Goal: Task Accomplishment & Management: Manage account settings

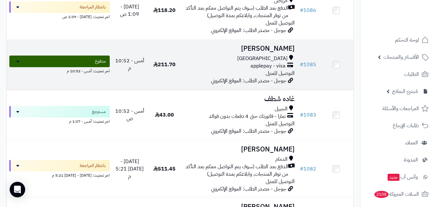
scroll to position [129, 0]
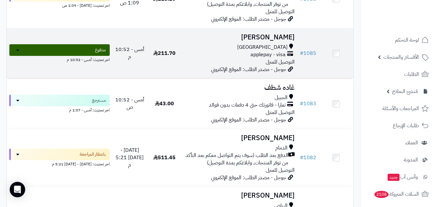
click at [235, 57] on div "applepay - visa" at bounding box center [239, 54] width 110 height 7
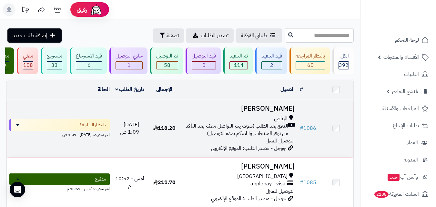
click at [223, 130] on span "الدفع بعد الطلب (سوف يتم التواصل معكم بعد التأكد من توفر المنتجات, وابلاغكم بمد…" at bounding box center [236, 129] width 104 height 15
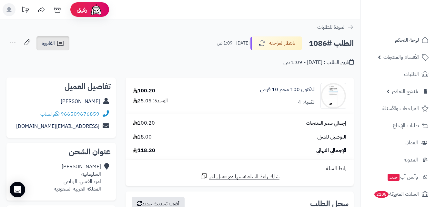
click at [58, 41] on icon at bounding box center [60, 43] width 6 height 5
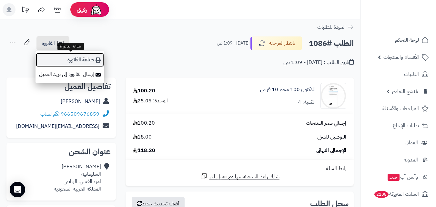
click at [72, 57] on link "طباعة الفاتورة" at bounding box center [69, 60] width 69 height 15
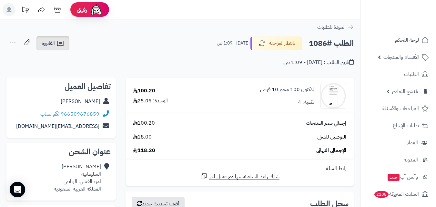
click at [53, 48] on link "الفاتورة" at bounding box center [52, 43] width 33 height 14
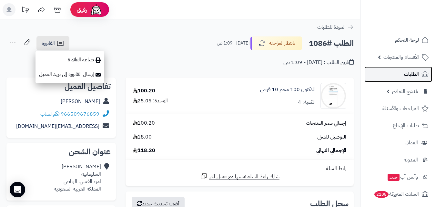
click at [413, 75] on span "الطلبات" at bounding box center [411, 74] width 15 height 9
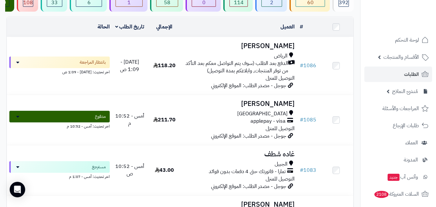
scroll to position [64, 0]
